Goal: Information Seeking & Learning: Find specific fact

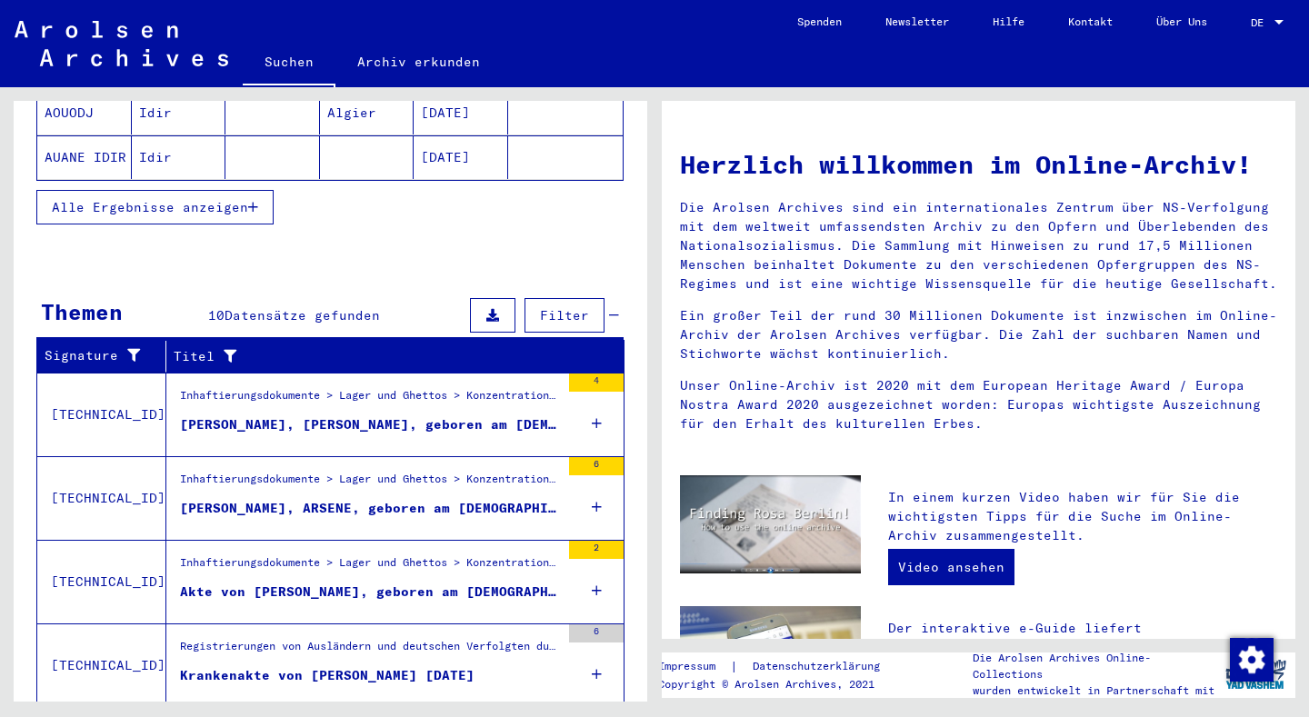
scroll to position [554, 0]
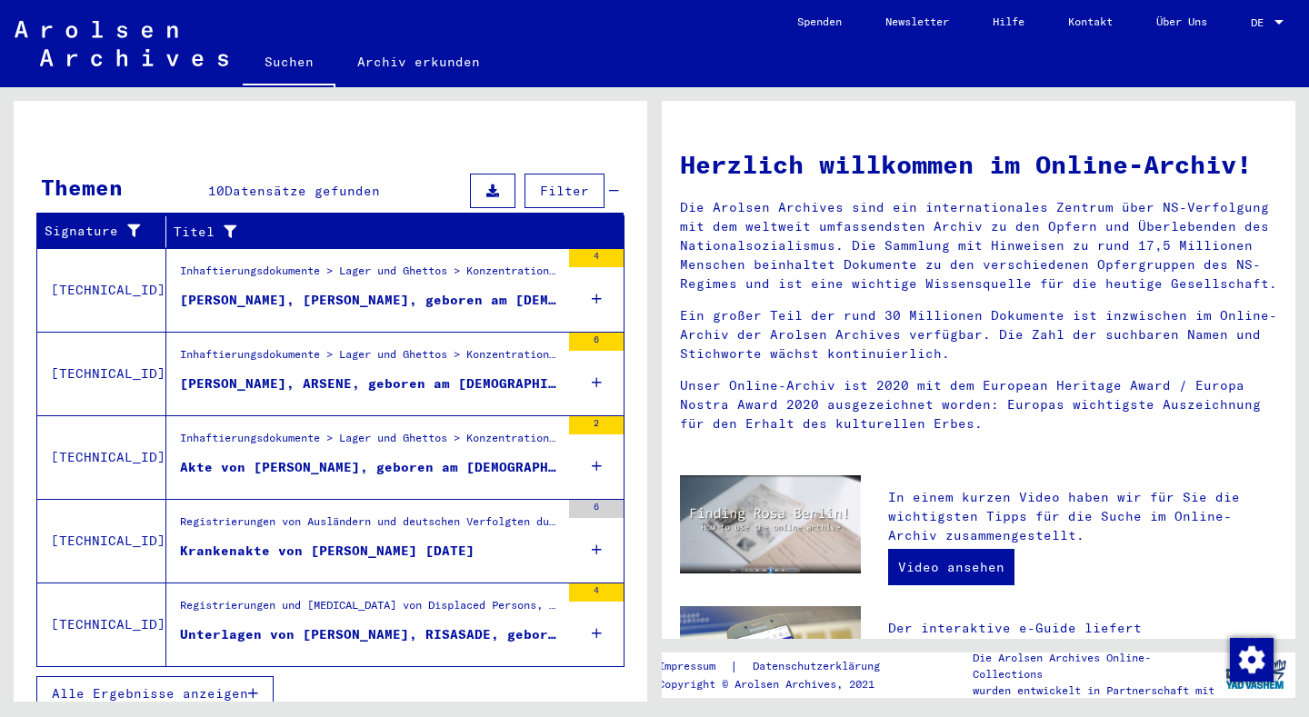
click at [573, 617] on div "4" at bounding box center [596, 624] width 55 height 82
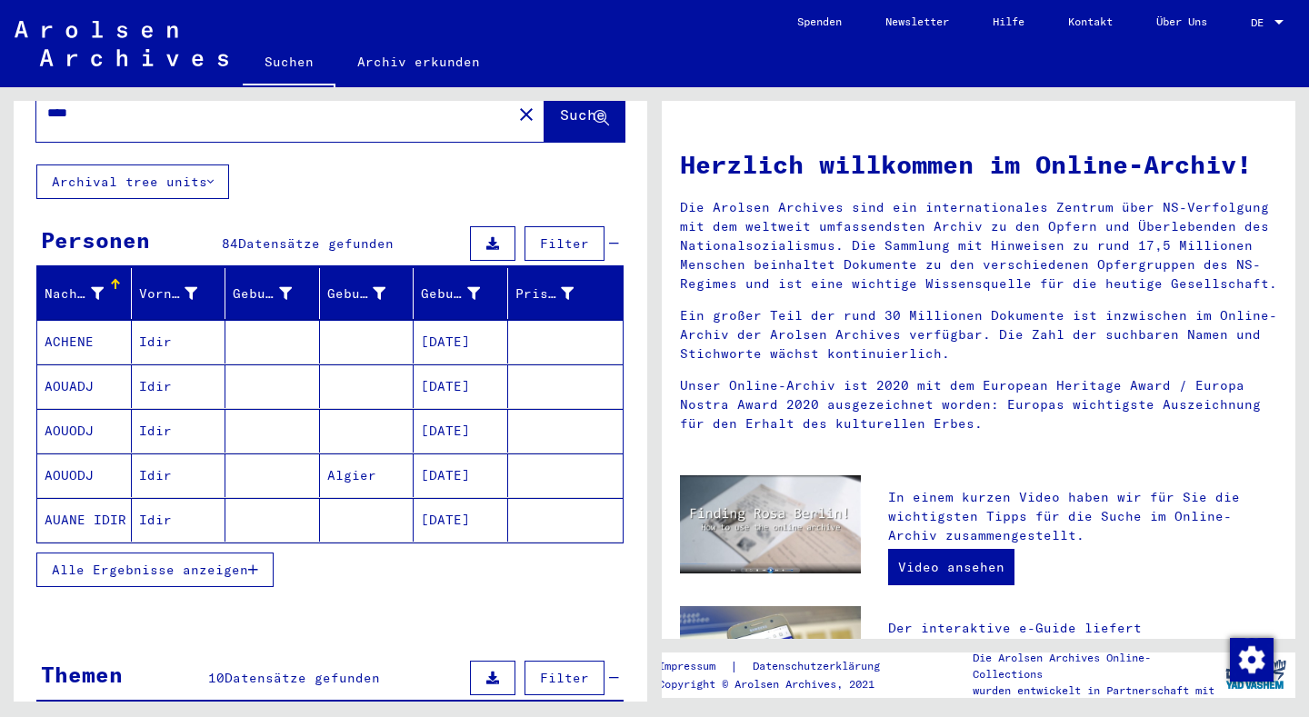
scroll to position [182, 0]
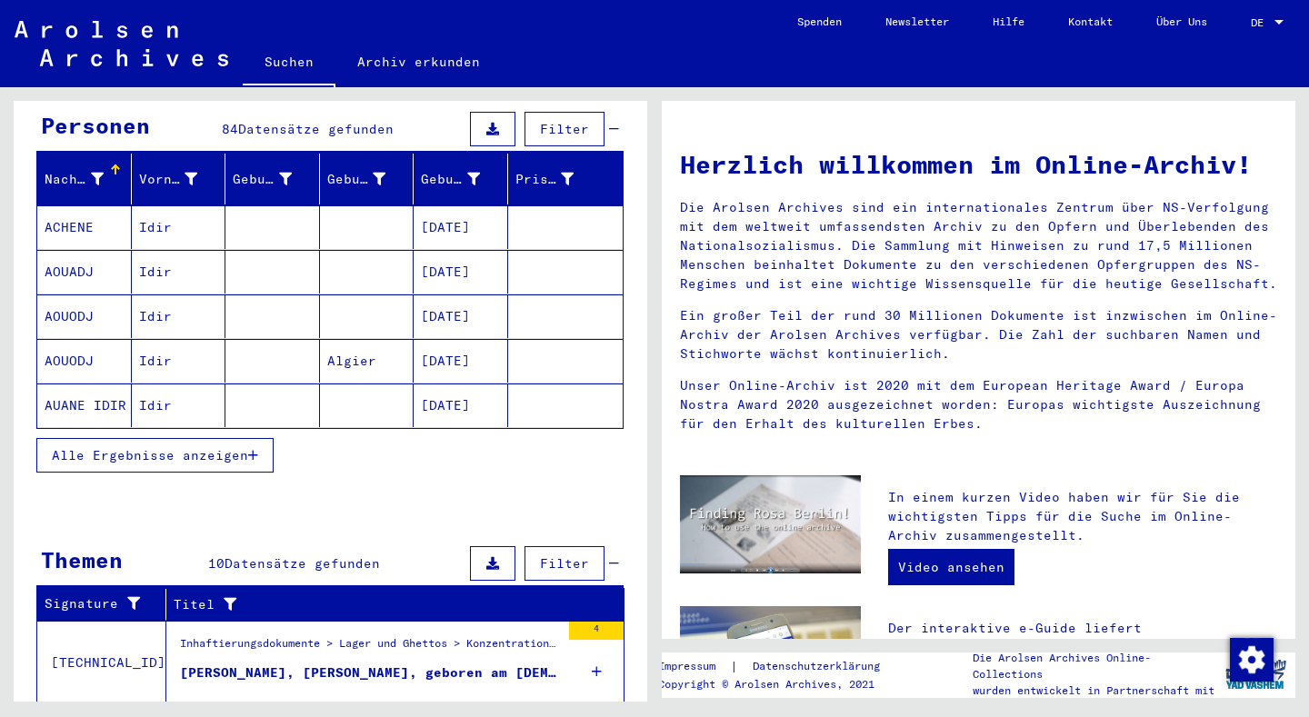
click at [540, 121] on span "Filter" at bounding box center [564, 129] width 49 height 16
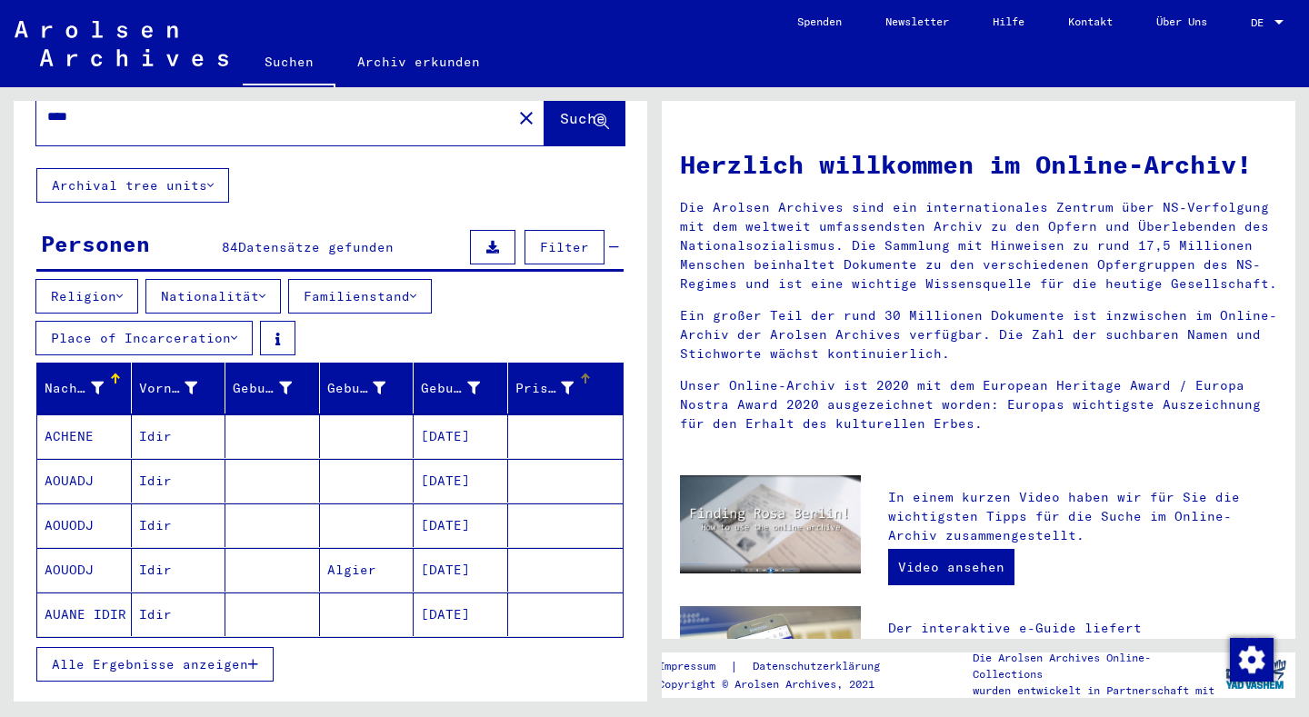
scroll to position [0, 0]
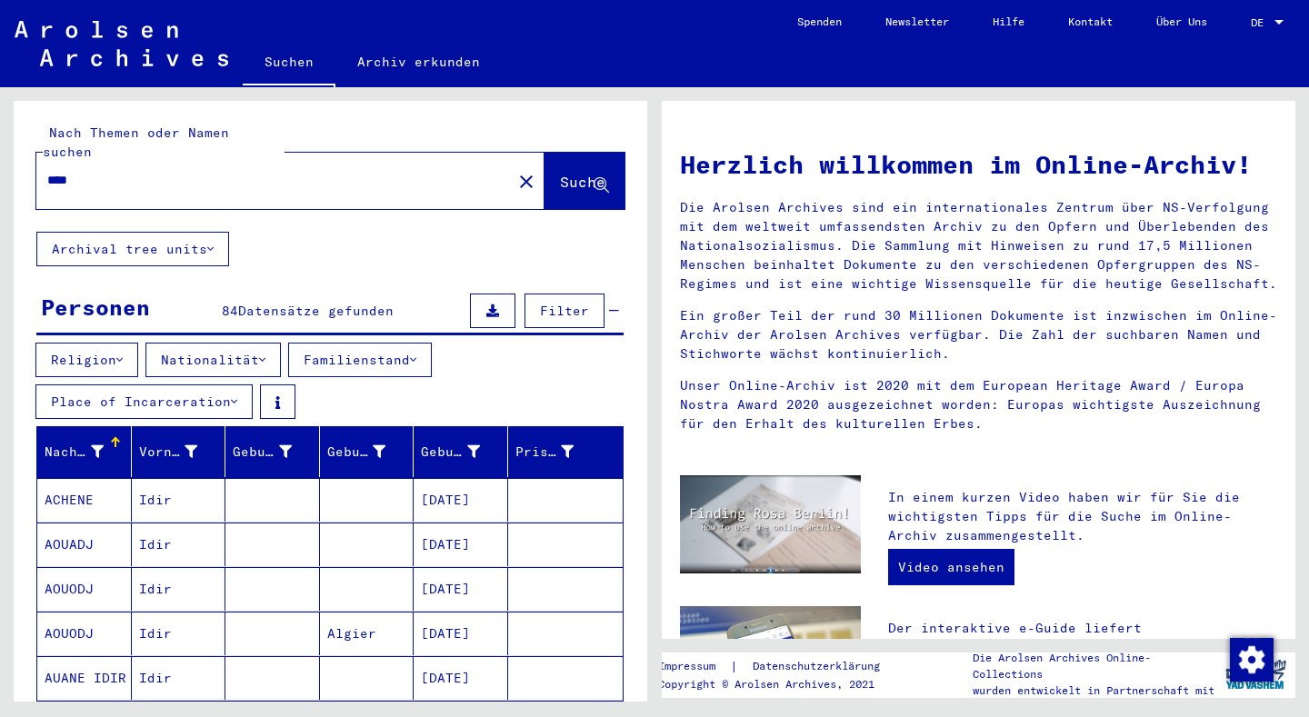
click at [533, 289] on div "Filter" at bounding box center [542, 311] width 154 height 44
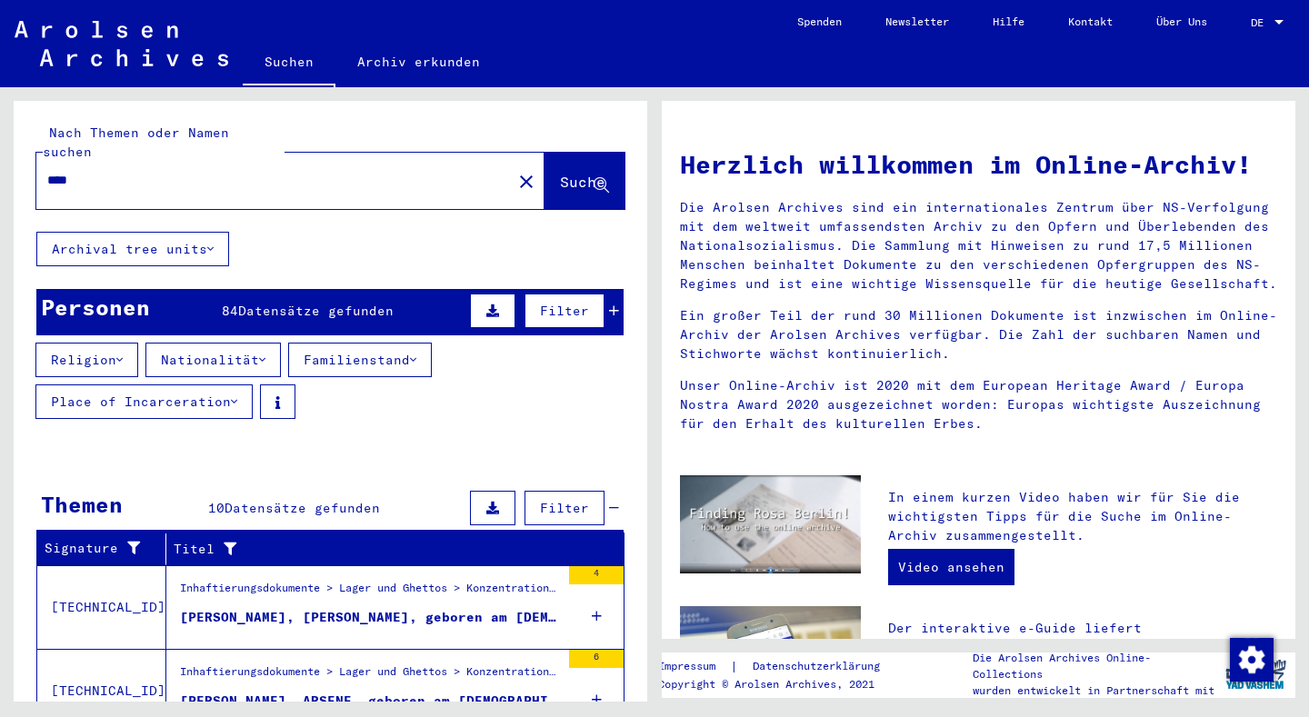
click at [533, 294] on button "Filter" at bounding box center [564, 311] width 80 height 35
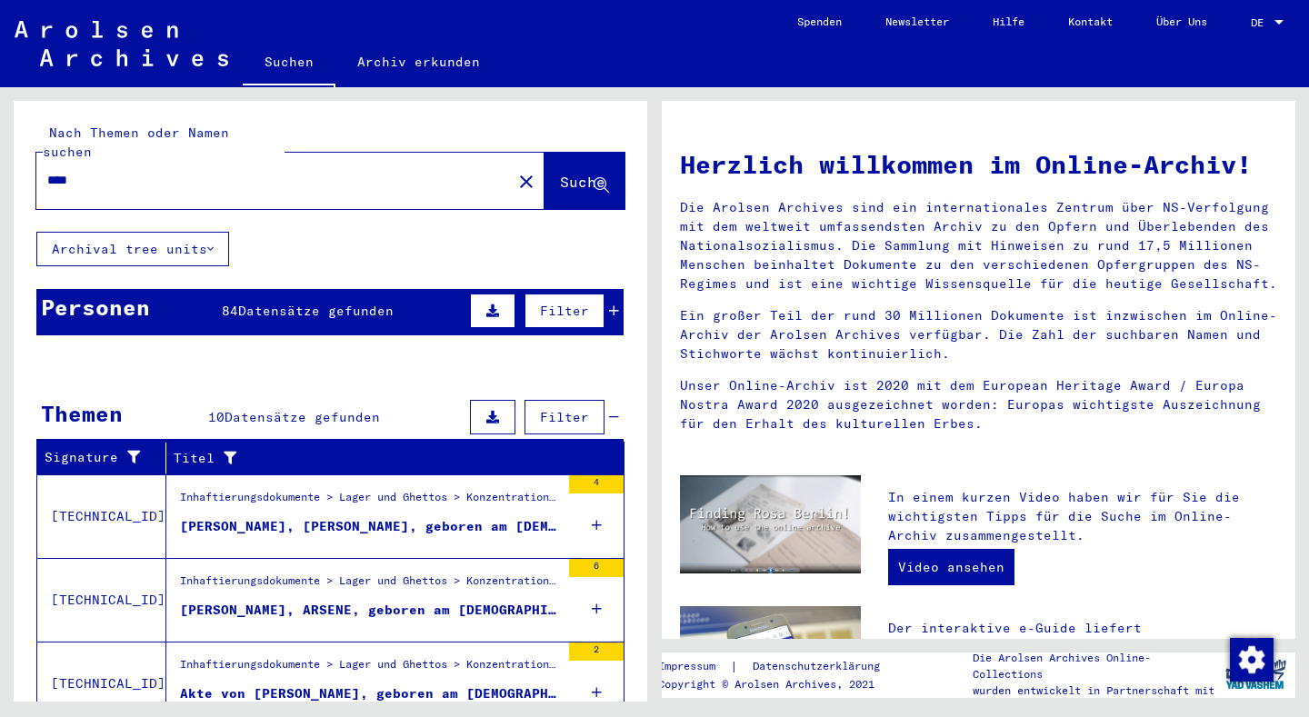
click at [543, 400] on button "Filter" at bounding box center [564, 417] width 80 height 35
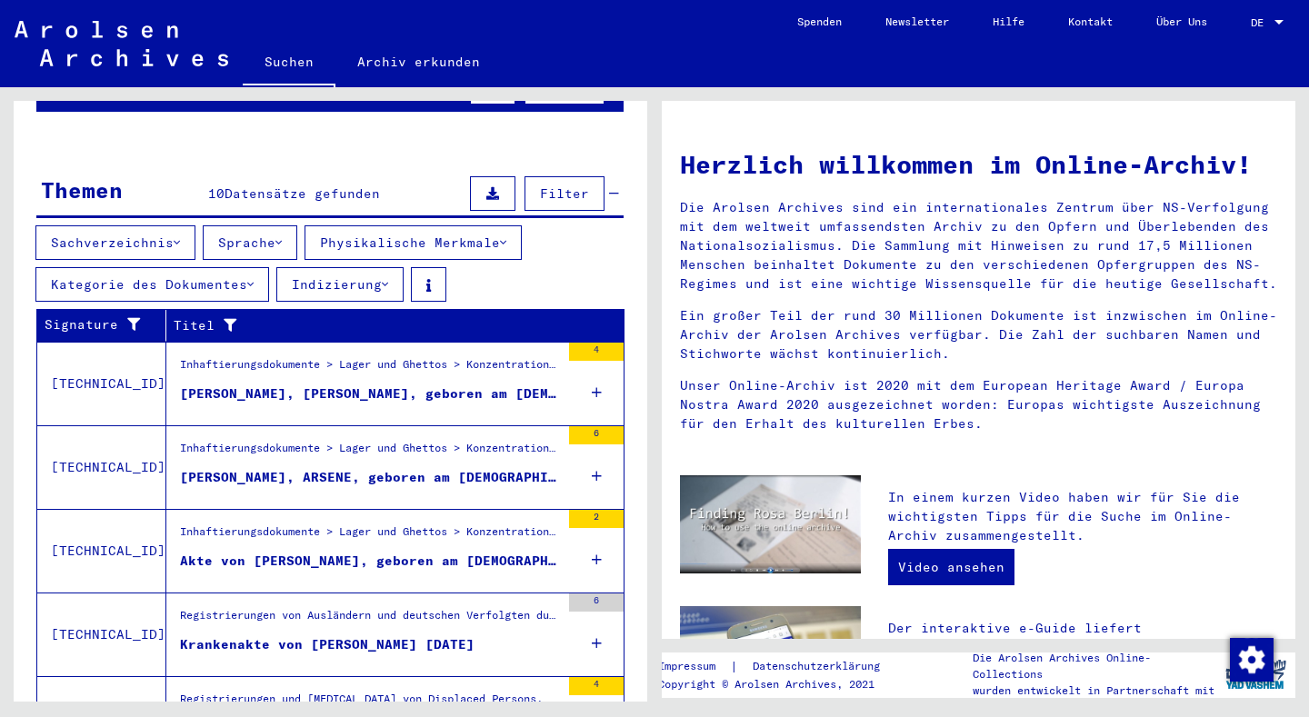
scroll to position [372, 0]
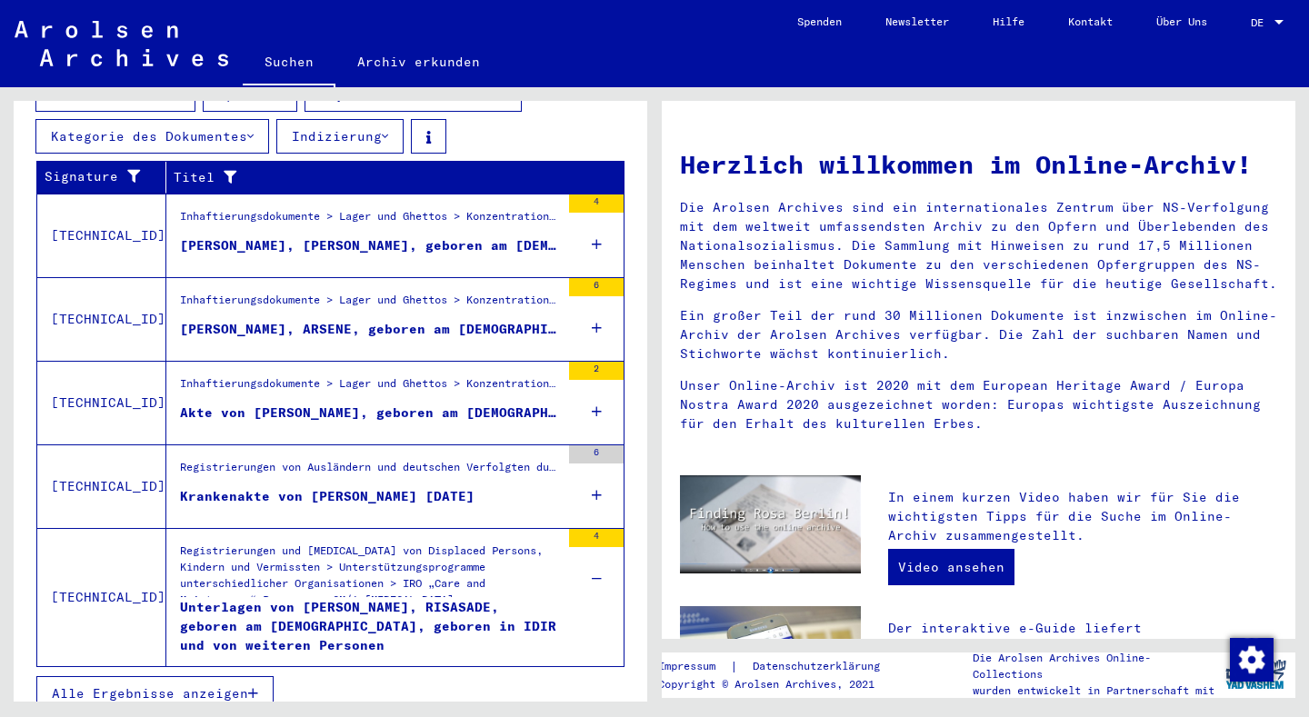
click at [213, 685] on span "Alle Ergebnisse anzeigen" at bounding box center [150, 693] width 196 height 16
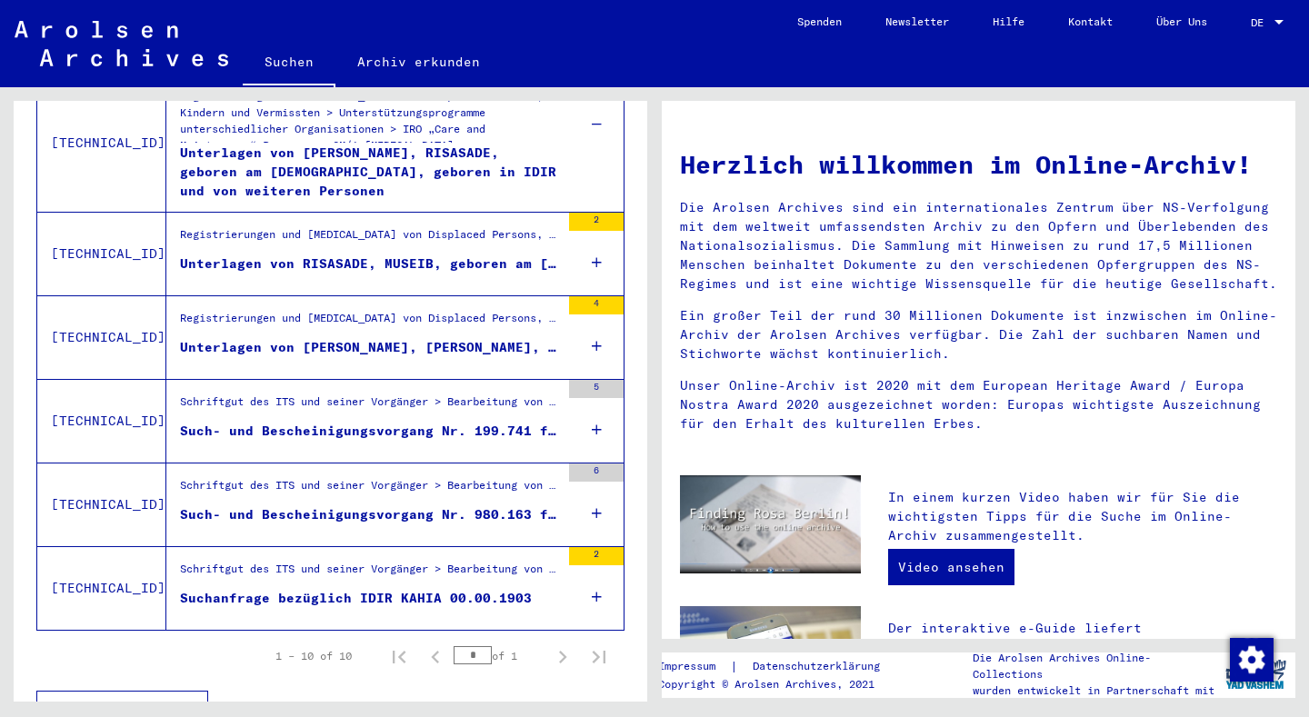
scroll to position [841, 0]
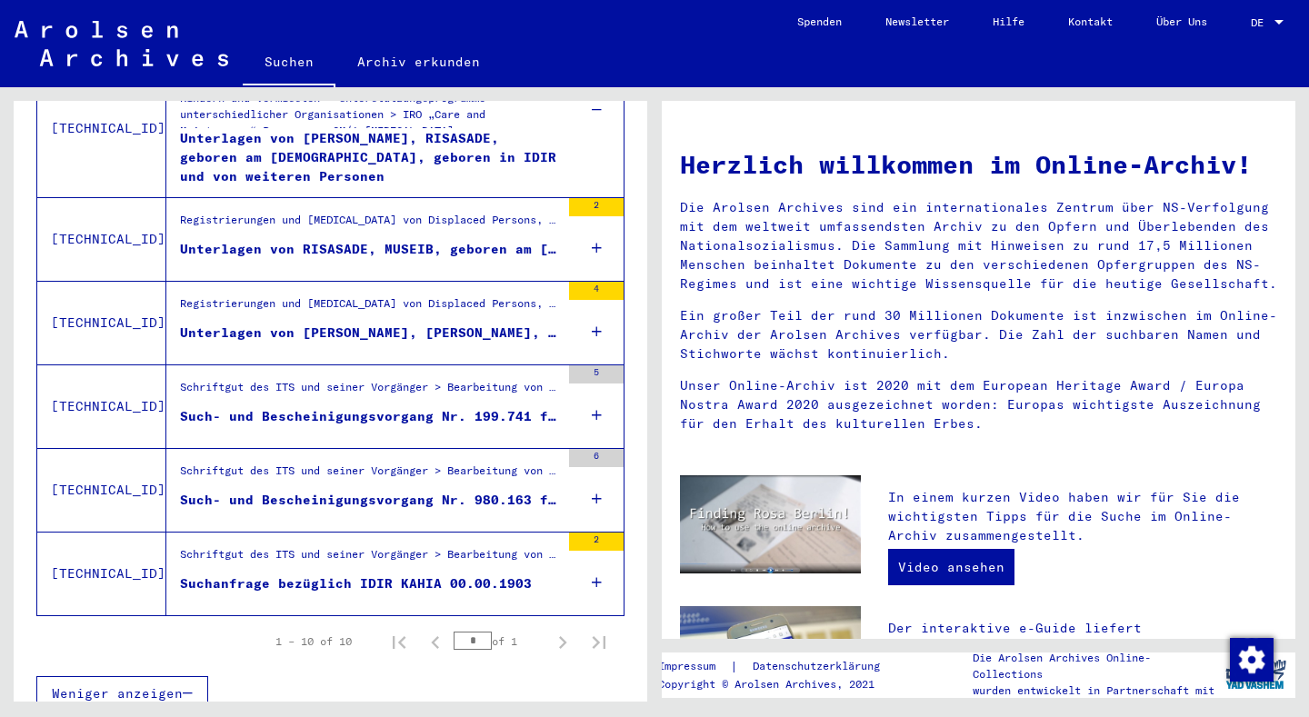
click at [551, 630] on icon "Next page" at bounding box center [562, 642] width 25 height 25
click at [550, 630] on icon "Next page" at bounding box center [562, 642] width 25 height 25
click at [431, 636] on icon "Previous page" at bounding box center [435, 642] width 8 height 13
click at [330, 633] on div "1 – 10 of 10" at bounding box center [313, 641] width 76 height 16
